Goal: Task Accomplishment & Management: Manage account settings

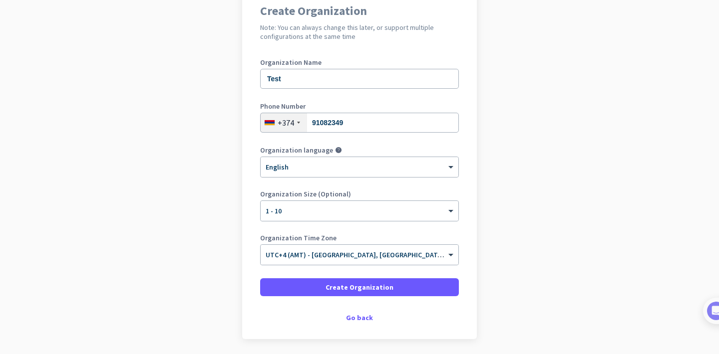
scroll to position [113, 0]
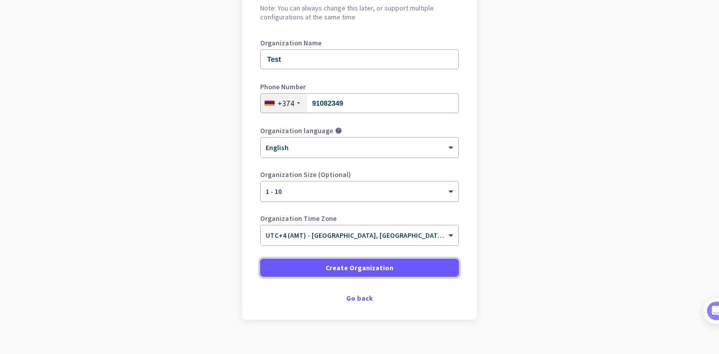
drag, startPoint x: 379, startPoint y: 269, endPoint x: 393, endPoint y: 200, distance: 70.2
click at [404, 176] on form "Organization Name Test Phone Number [PHONE_NUMBER] Organization language help ×…" at bounding box center [359, 158] width 199 height 238
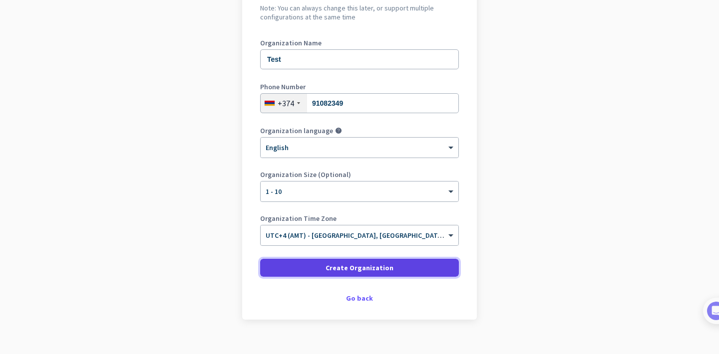
click at [358, 263] on span "Create Organization" at bounding box center [359, 268] width 68 height 10
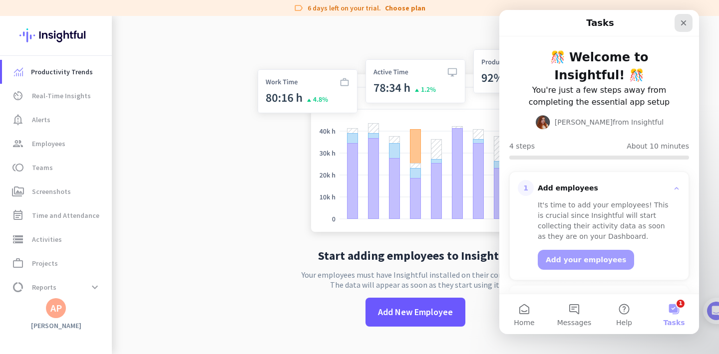
drag, startPoint x: 681, startPoint y: 30, endPoint x: 676, endPoint y: 15, distance: 15.9
click at [676, 15] on div "Close" at bounding box center [683, 23] width 18 height 18
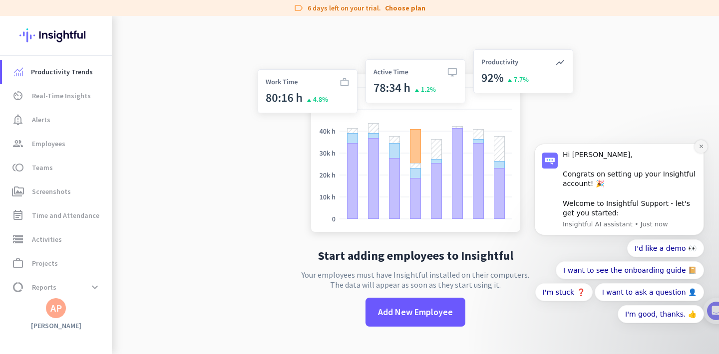
click at [700, 152] on button "Dismiss notification" at bounding box center [700, 146] width 13 height 13
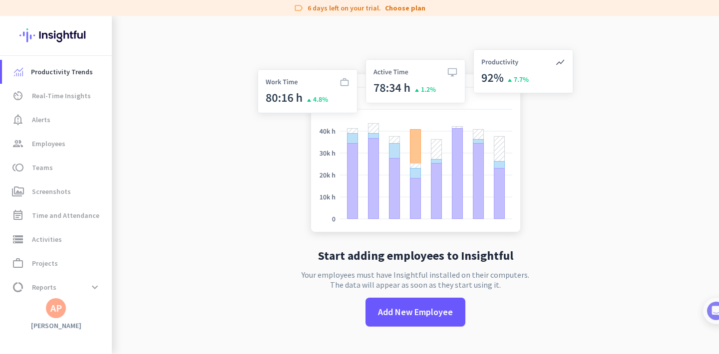
click at [380, 327] on div "Start adding employees to Insightful Your employees must have Insightful instal…" at bounding box center [415, 193] width 330 height 354
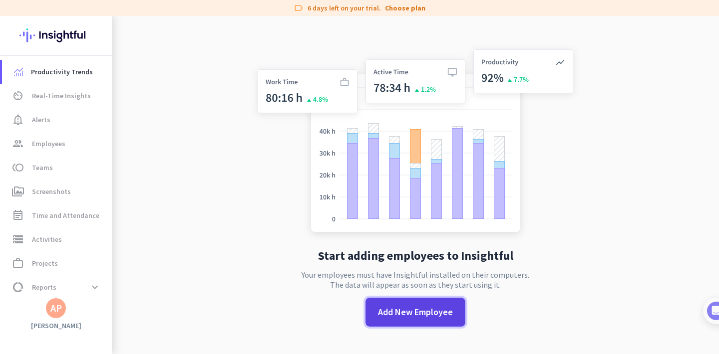
click at [380, 320] on span at bounding box center [415, 312] width 100 height 24
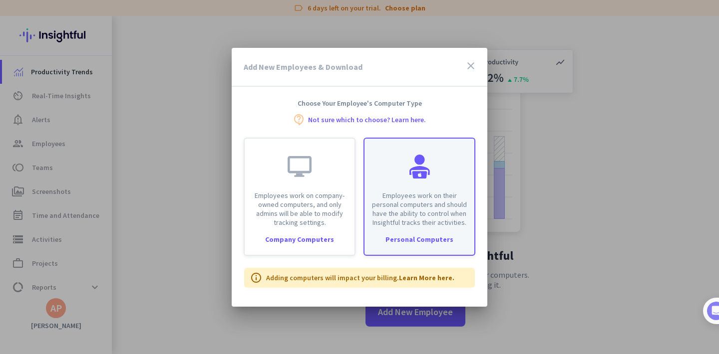
click at [445, 196] on p "Employees work on their personal computers and should have the ability to contr…" at bounding box center [419, 209] width 98 height 36
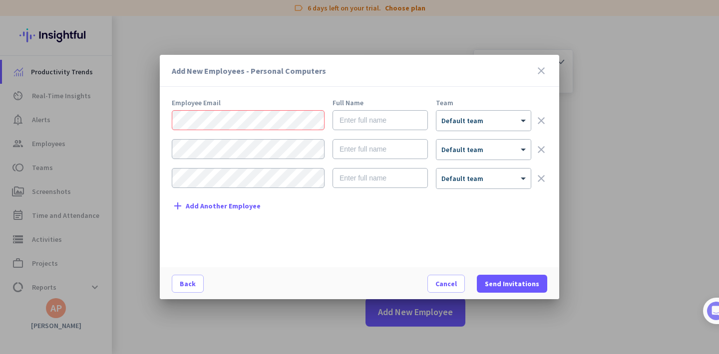
click at [537, 69] on icon "close" at bounding box center [541, 71] width 12 height 12
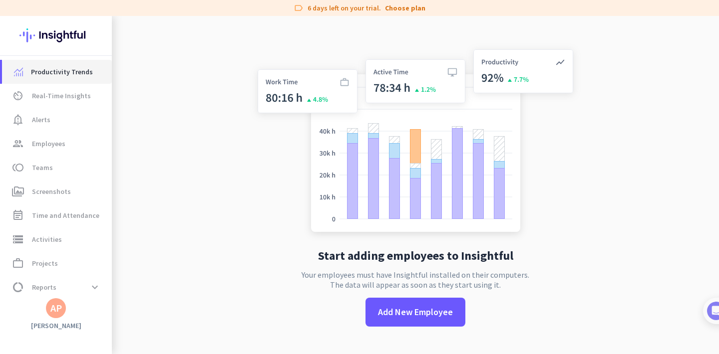
click at [61, 81] on link "Productivity Trends" at bounding box center [57, 72] width 110 height 24
click at [61, 92] on span "Real-Time Insights" at bounding box center [61, 96] width 59 height 12
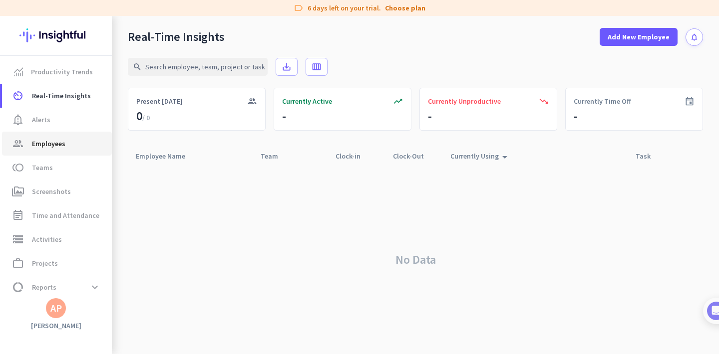
click at [60, 152] on link "group Employees" at bounding box center [57, 144] width 110 height 24
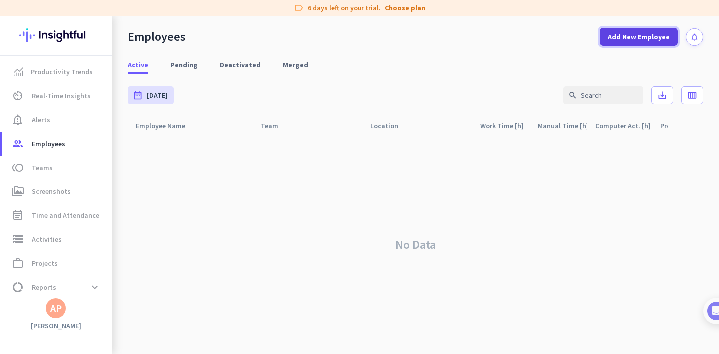
click at [635, 33] on span "Add New Employee" at bounding box center [638, 37] width 62 height 10
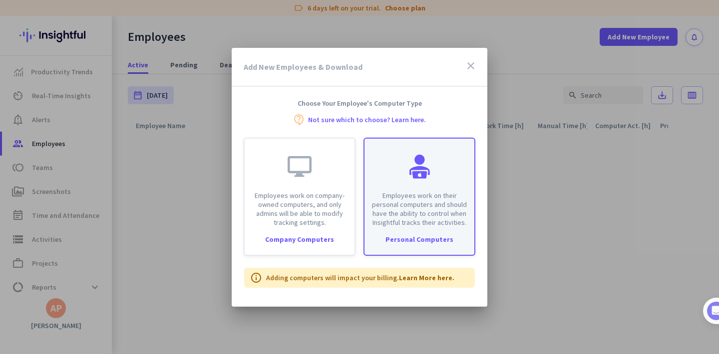
click at [422, 183] on div "Employees work on their personal computers and should have the ability to contr…" at bounding box center [419, 183] width 110 height 88
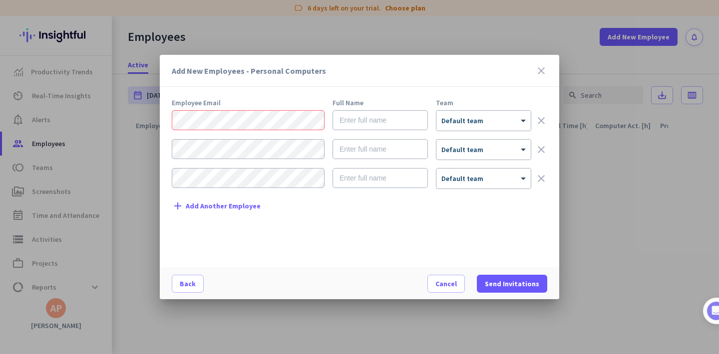
click at [540, 75] on icon "close" at bounding box center [541, 71] width 12 height 12
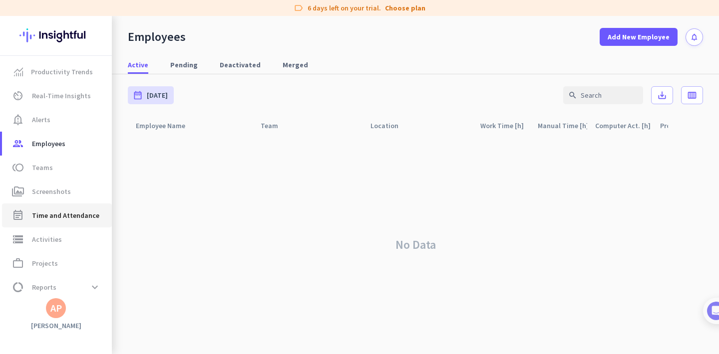
click at [58, 227] on link "event_note Time and Attendance" at bounding box center [57, 216] width 110 height 24
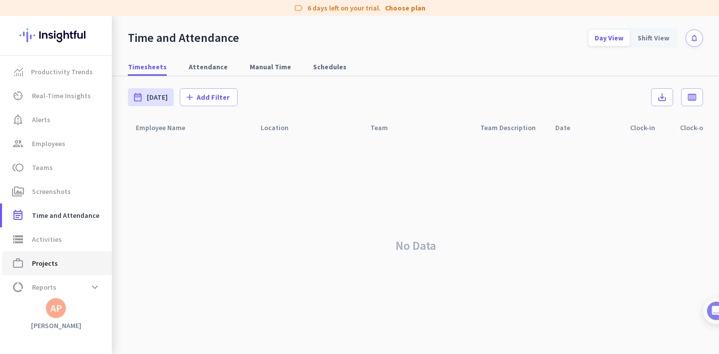
click at [60, 261] on span "work_outline Projects" at bounding box center [57, 264] width 94 height 12
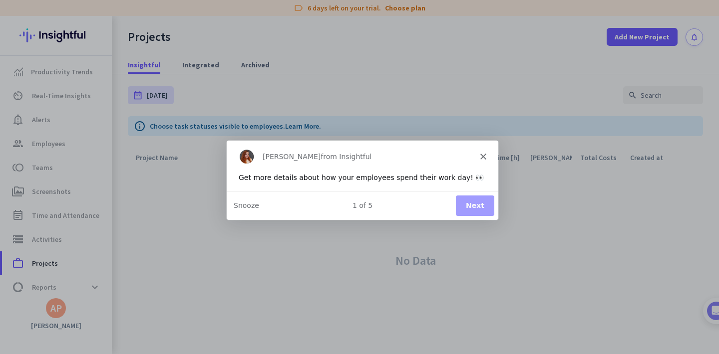
click at [461, 196] on button "Next" at bounding box center [474, 205] width 38 height 20
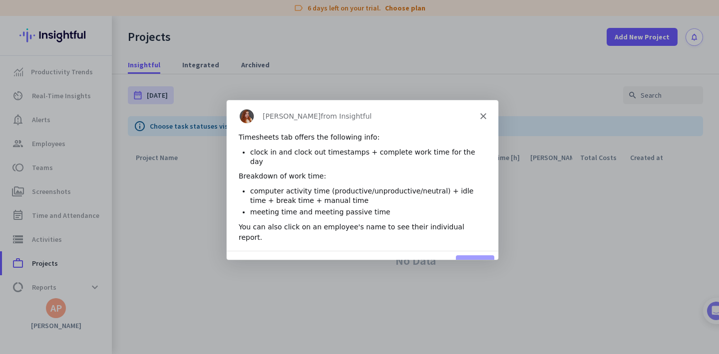
click at [482, 118] on div "[PERSON_NAME] from Insightful" at bounding box center [362, 115] width 272 height 32
click at [478, 116] on div "[PERSON_NAME] from Insightful" at bounding box center [362, 115] width 272 height 32
click at [482, 114] on polygon "Close" at bounding box center [483, 115] width 6 height 6
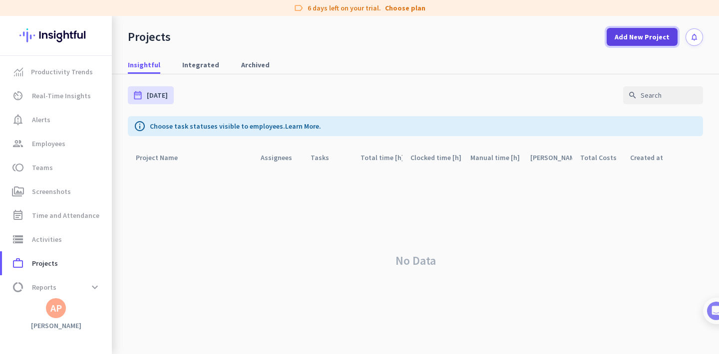
click at [664, 47] on span at bounding box center [641, 37] width 71 height 24
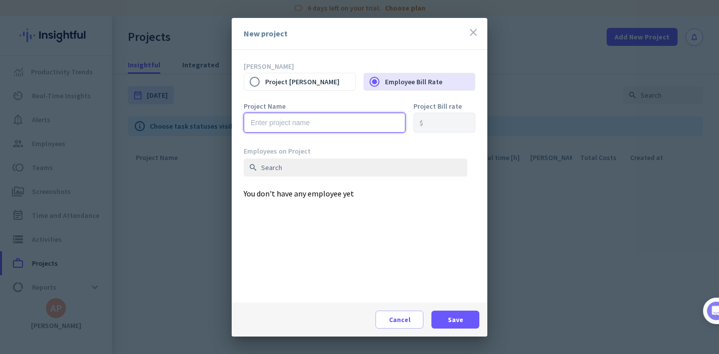
click at [333, 124] on input "text" at bounding box center [325, 123] width 162 height 20
type input "Insightful test project"
click at [455, 313] on span at bounding box center [455, 320] width 48 height 24
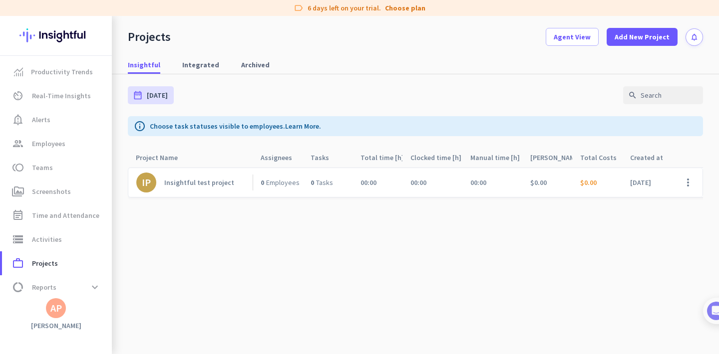
click at [220, 188] on link "IP Insightful test project" at bounding box center [194, 183] width 116 height 20
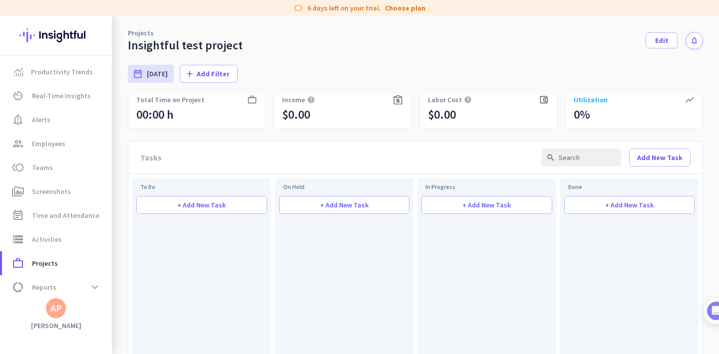
scroll to position [36, 0]
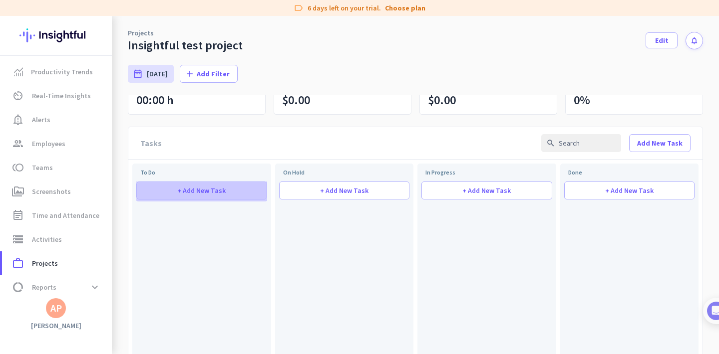
click at [181, 189] on span "+ Add New Task" at bounding box center [201, 190] width 48 height 7
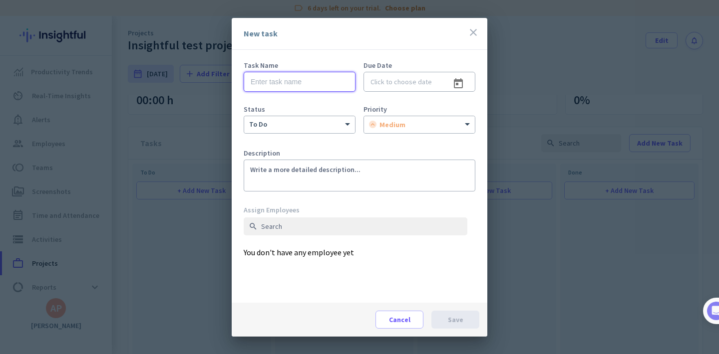
click at [275, 83] on input "text" at bounding box center [300, 82] width 112 height 20
type input "Test task 1"
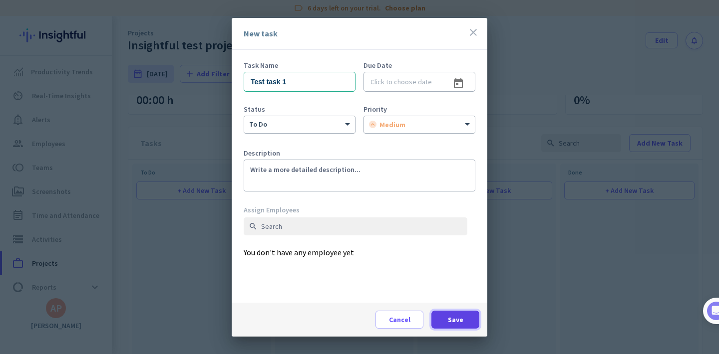
click at [438, 313] on span at bounding box center [455, 320] width 48 height 24
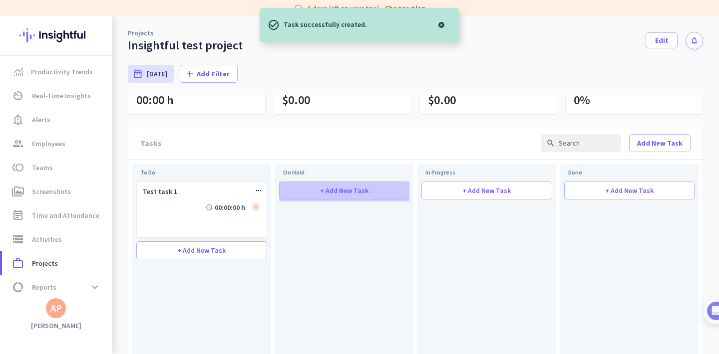
click at [339, 192] on span "+ Add New Task" at bounding box center [344, 190] width 48 height 7
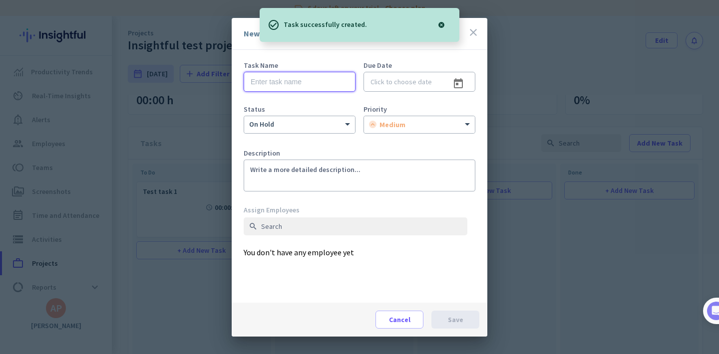
click at [297, 84] on input "text" at bounding box center [300, 82] width 112 height 20
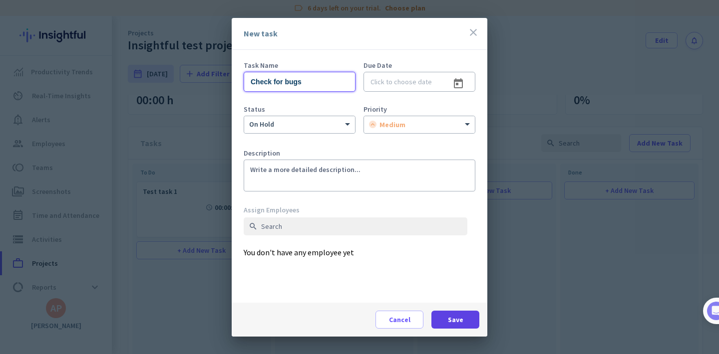
type input "Check for bugs"
click at [460, 318] on span "Save" at bounding box center [455, 320] width 15 height 10
click at [461, 320] on span "Save" at bounding box center [455, 320] width 15 height 10
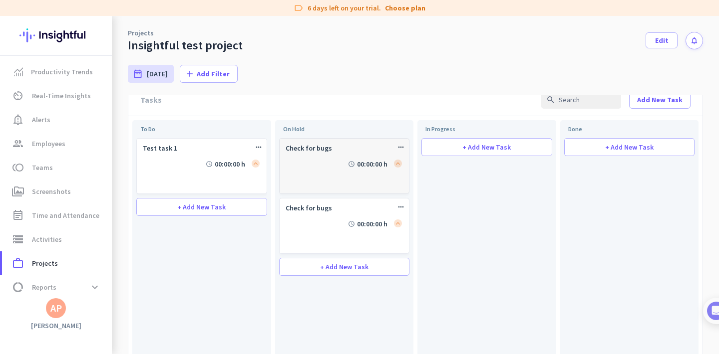
scroll to position [0, 0]
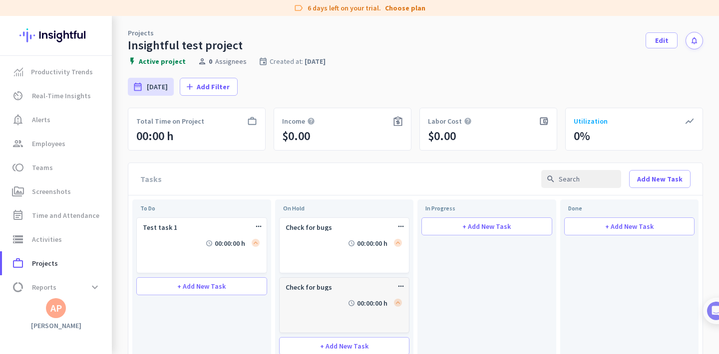
click at [400, 289] on icon "more_horiz" at bounding box center [401, 286] width 8 height 8
click at [408, 316] on span "Delete Task" at bounding box center [423, 319] width 36 height 9
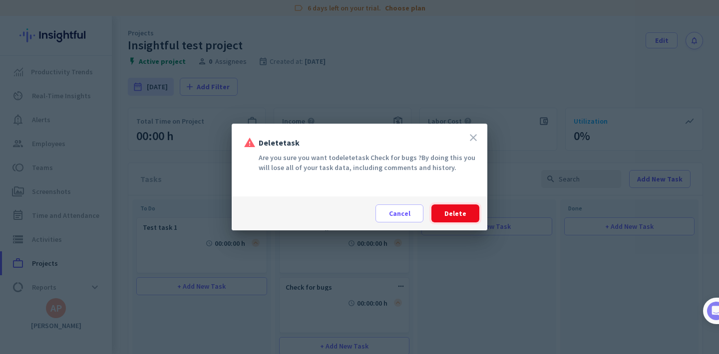
click at [452, 208] on span at bounding box center [455, 214] width 48 height 24
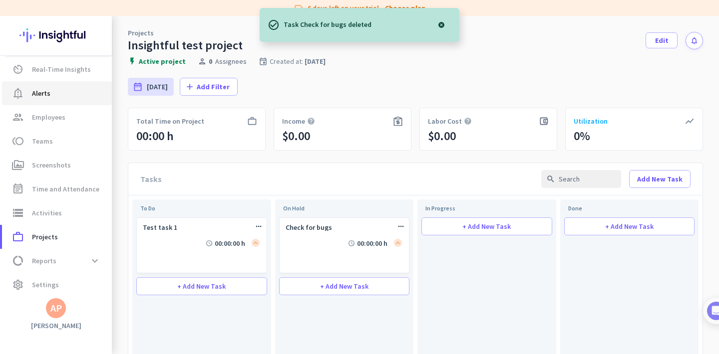
scroll to position [29, 0]
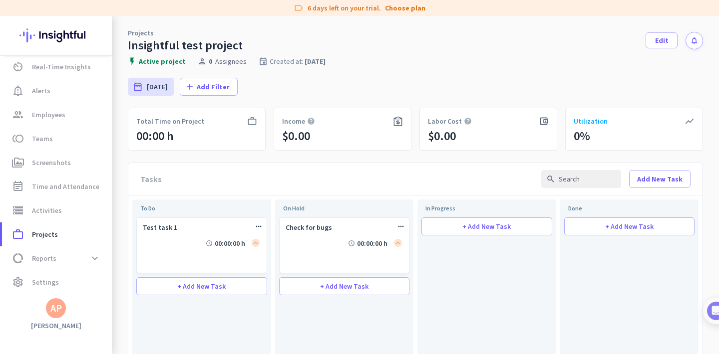
click at [27, 30] on img at bounding box center [55, 35] width 73 height 39
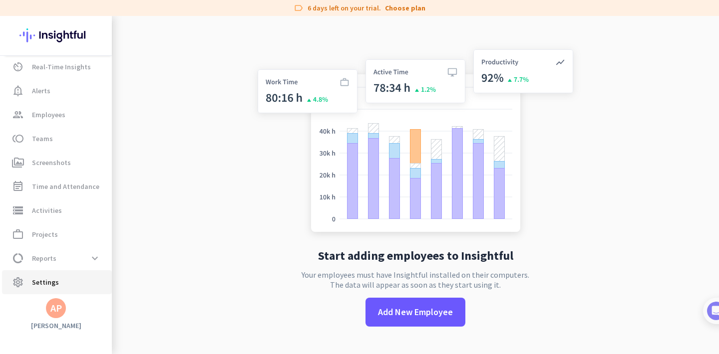
click at [70, 277] on span "settings Settings" at bounding box center [57, 283] width 94 height 12
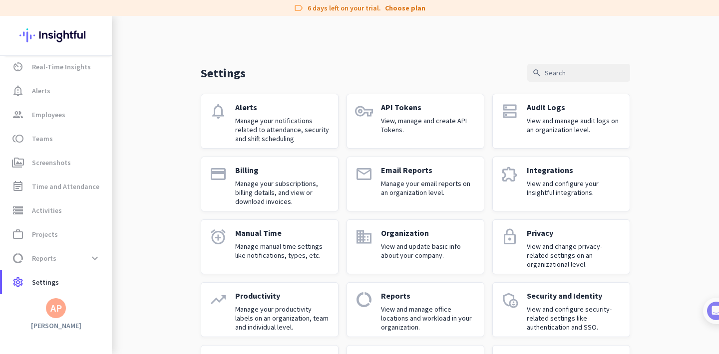
click at [418, 116] on p "View, manage and create API Tokens." at bounding box center [428, 125] width 95 height 18
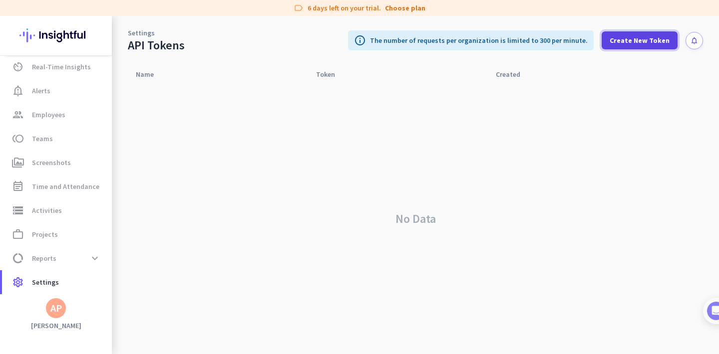
click at [627, 47] on span at bounding box center [639, 40] width 76 height 24
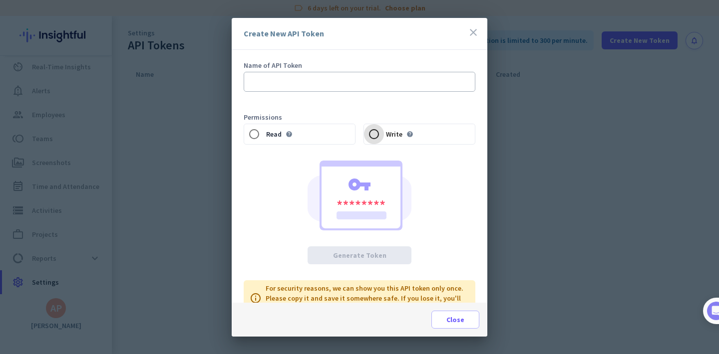
click at [365, 132] on input "Write help" at bounding box center [374, 134] width 20 height 20
radio input "true"
click at [295, 130] on div "Read help" at bounding box center [300, 134] width 112 height 21
radio input "true"
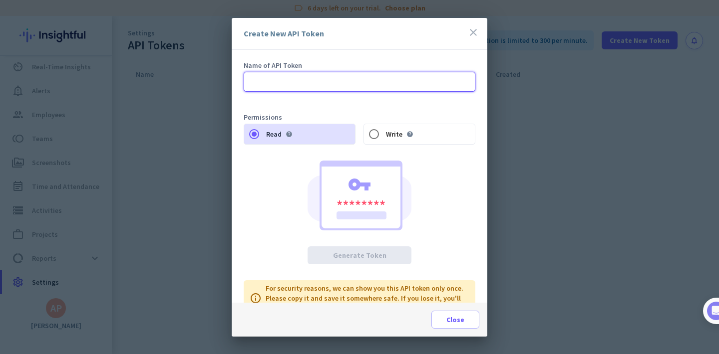
click at [314, 81] on input "text" at bounding box center [360, 82] width 232 height 20
type input "WebWork"
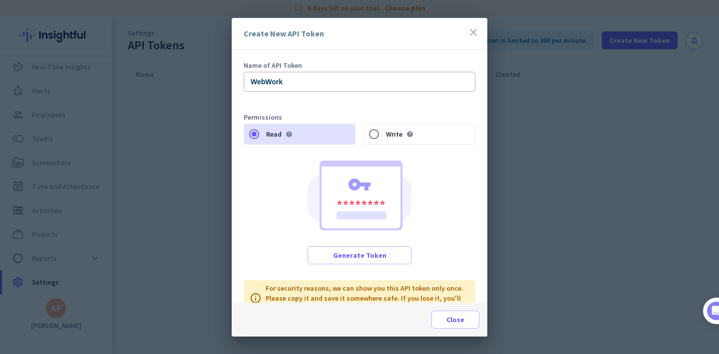
click at [270, 169] on div at bounding box center [360, 196] width 232 height 70
click at [351, 254] on span "Generate Token" at bounding box center [359, 256] width 53 height 10
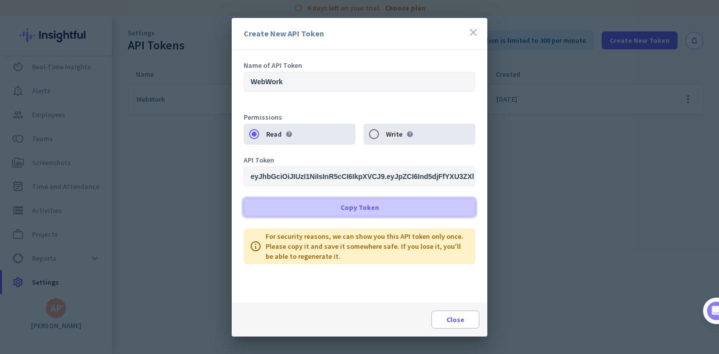
click at [349, 204] on span "Copy Token" at bounding box center [359, 208] width 38 height 10
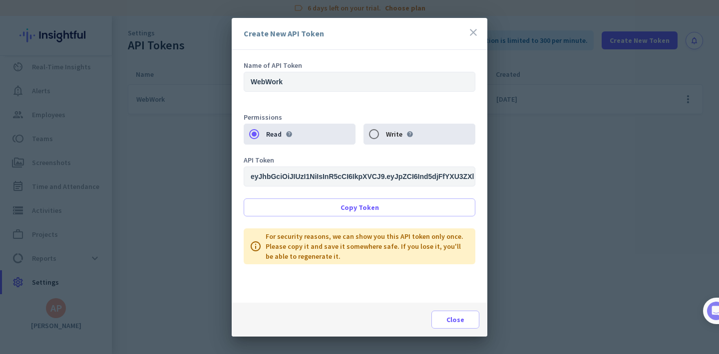
click at [471, 33] on icon "close" at bounding box center [473, 32] width 12 height 12
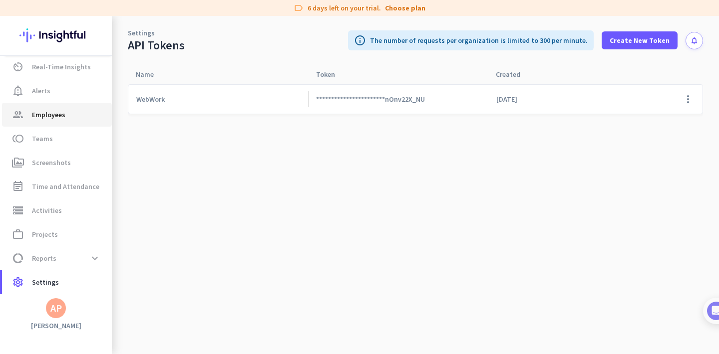
click at [83, 122] on link "group Employees" at bounding box center [57, 115] width 110 height 24
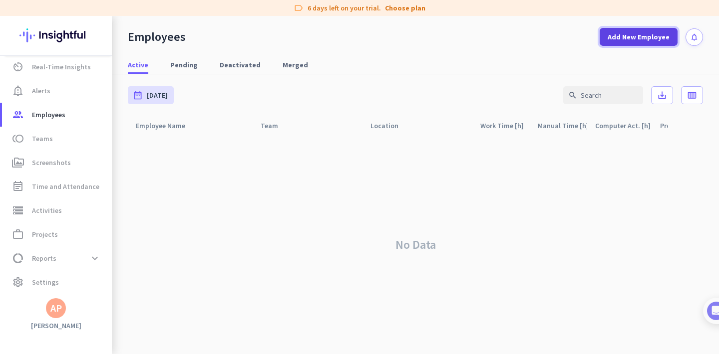
click at [630, 28] on span at bounding box center [638, 37] width 78 height 24
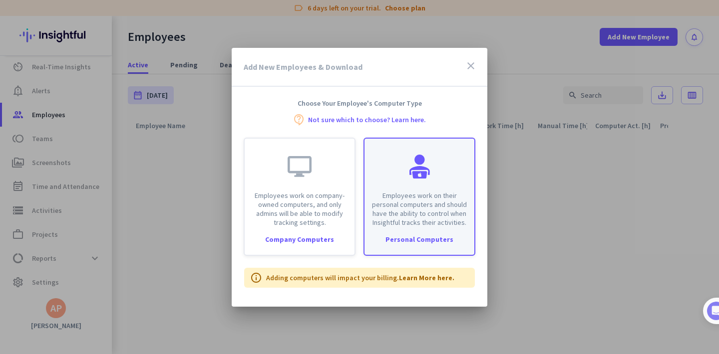
click at [404, 192] on p "Employees work on their personal computers and should have the ability to contr…" at bounding box center [419, 209] width 98 height 36
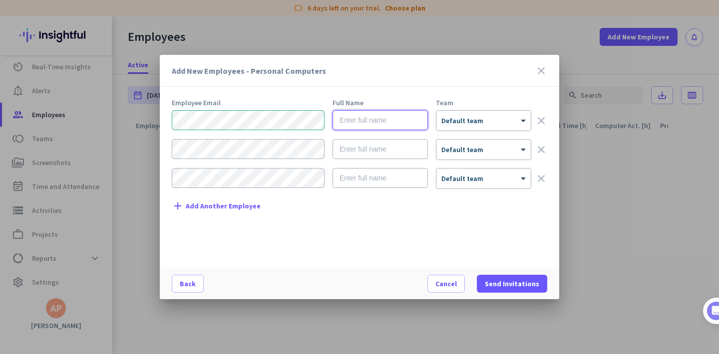
click at [357, 125] on input "text" at bounding box center [379, 120] width 95 height 20
type input "Test"
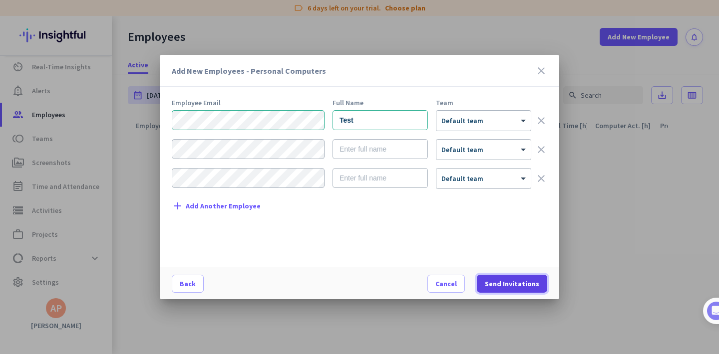
click at [500, 280] on span "Send Invitations" at bounding box center [512, 284] width 54 height 10
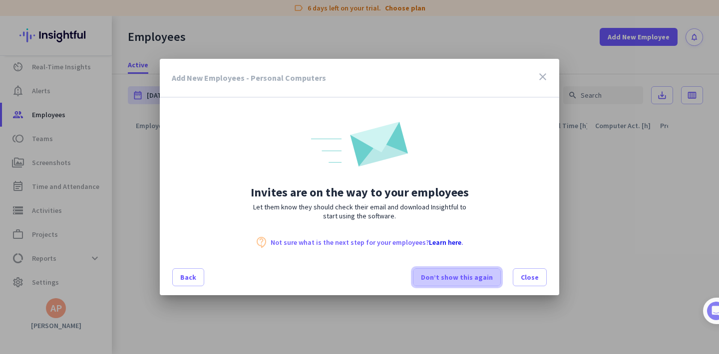
click at [467, 274] on span "Don’t show this again" at bounding box center [457, 278] width 72 height 10
